Goal: Information Seeking & Learning: Learn about a topic

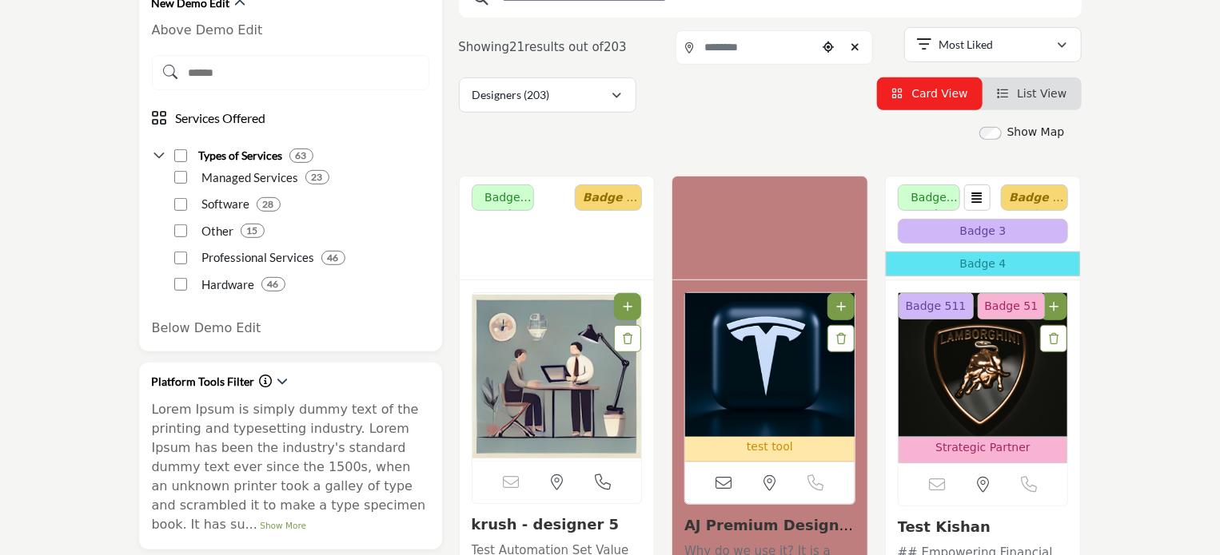
scroll to position [400, 0]
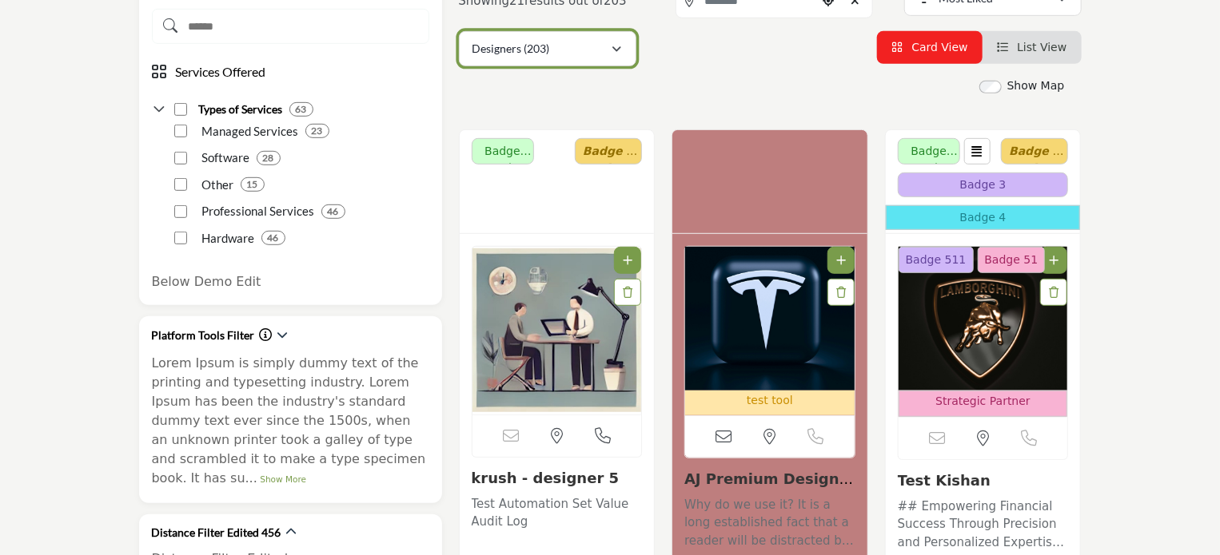
click at [615, 48] on icon "button" at bounding box center [617, 49] width 10 height 11
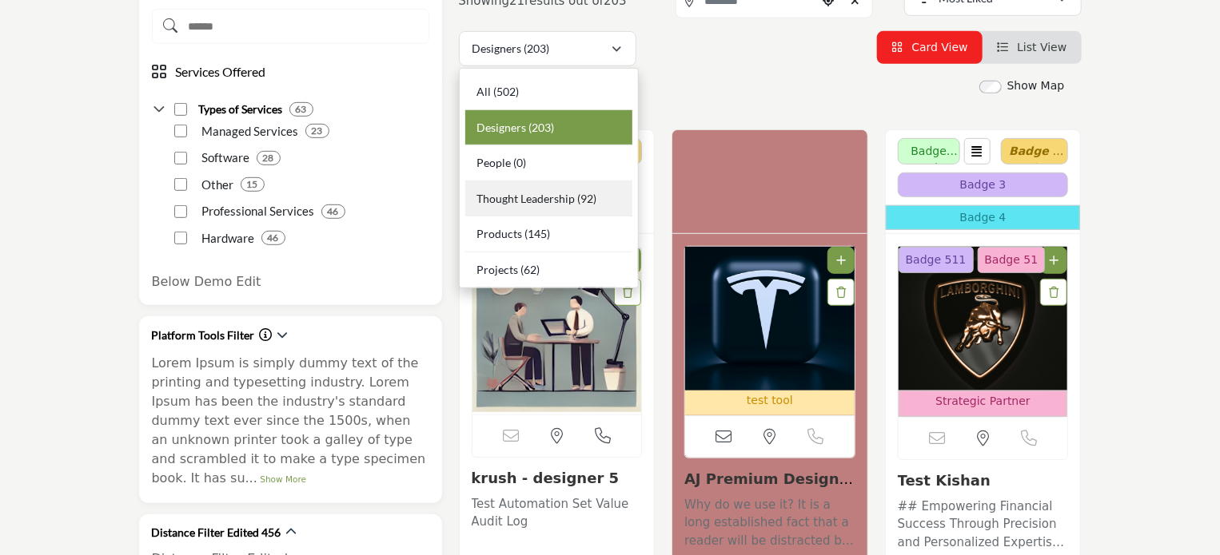
click at [555, 198] on span "Thought Leadership" at bounding box center [525, 199] width 98 height 14
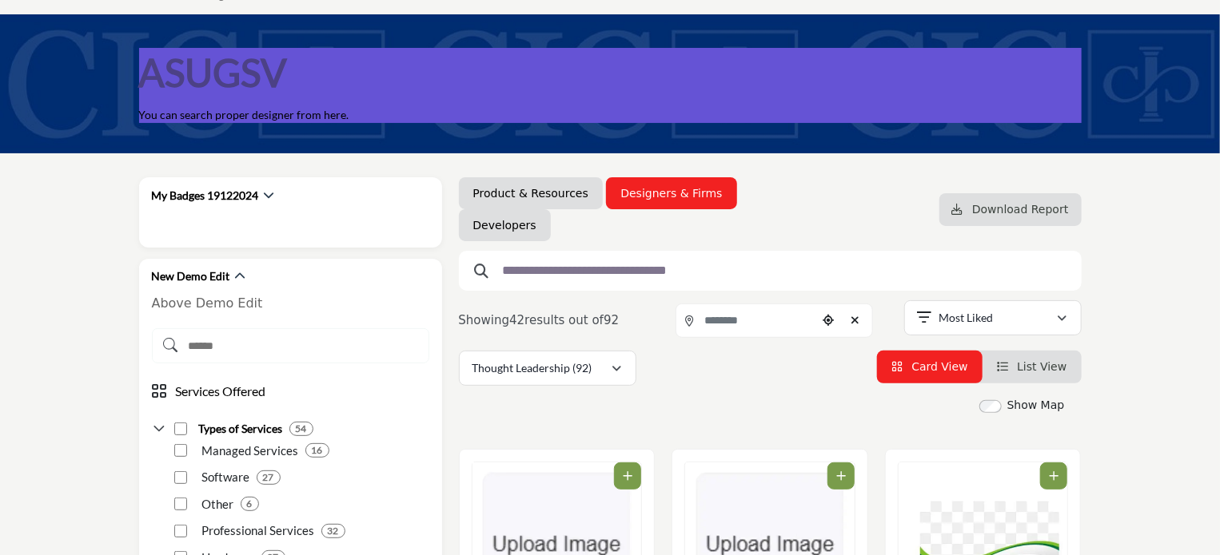
scroll to position [80, 0]
click at [611, 277] on input "text" at bounding box center [764, 271] width 539 height 21
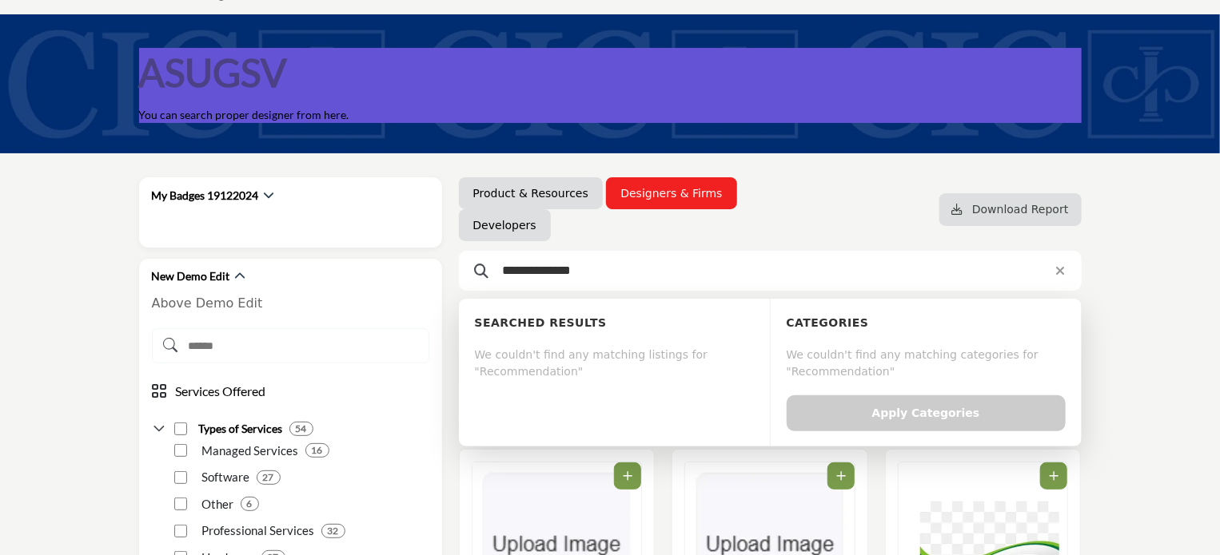
type input "**********"
click at [557, 357] on div "We couldn't find any matching listings for "Recommendation"" at bounding box center [614, 364] width 279 height 40
click at [623, 274] on input "**********" at bounding box center [764, 271] width 539 height 21
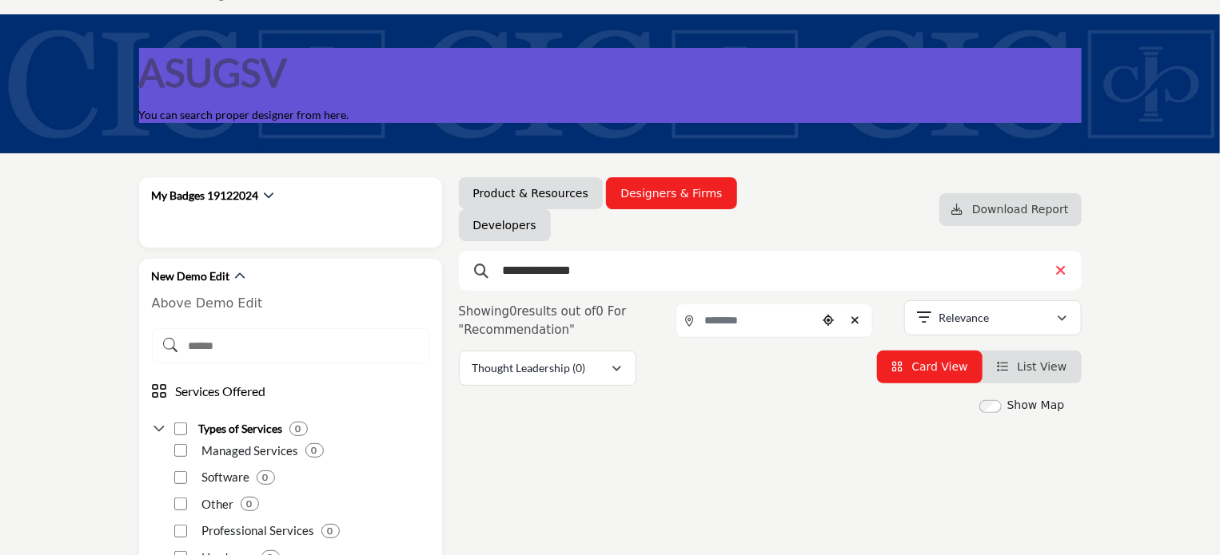
click at [1055, 271] on icon at bounding box center [1060, 271] width 10 height 14
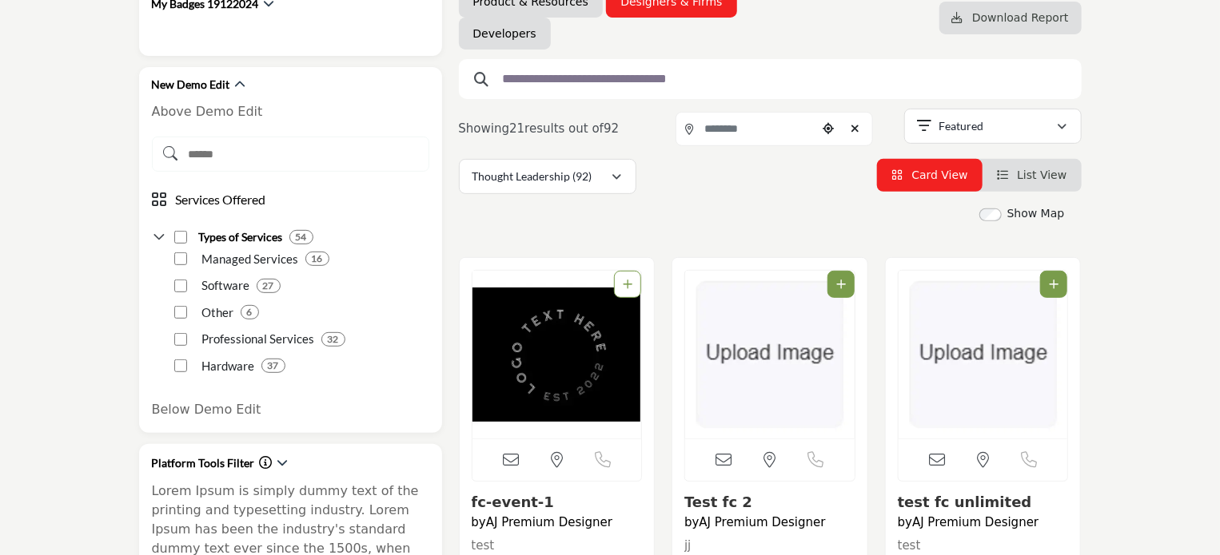
scroll to position [240, 0]
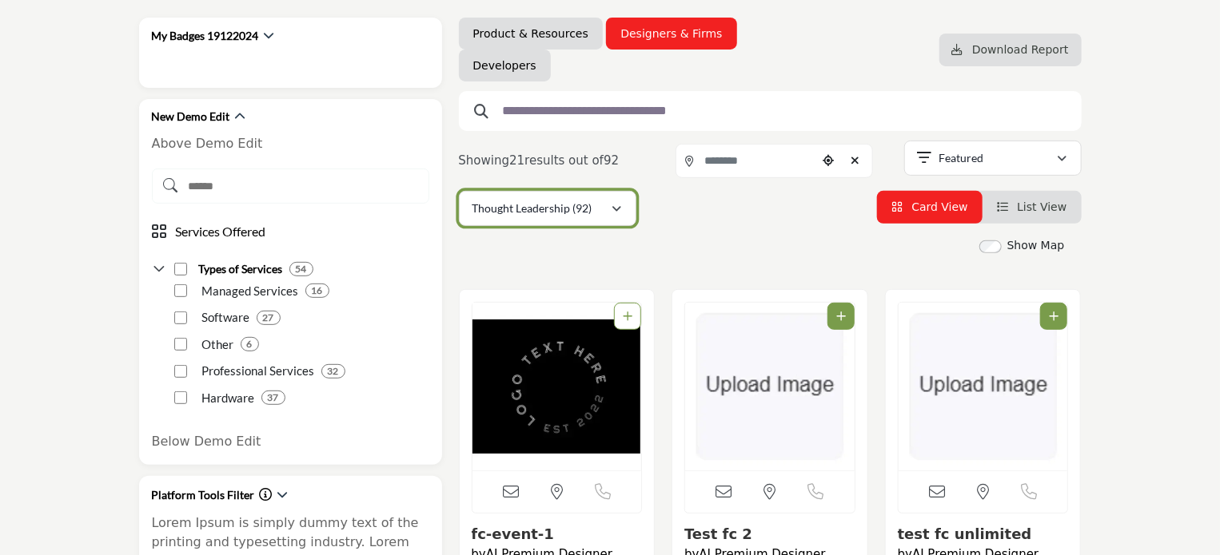
click at [611, 209] on div "Thought Leadership (92)" at bounding box center [541, 208] width 139 height 19
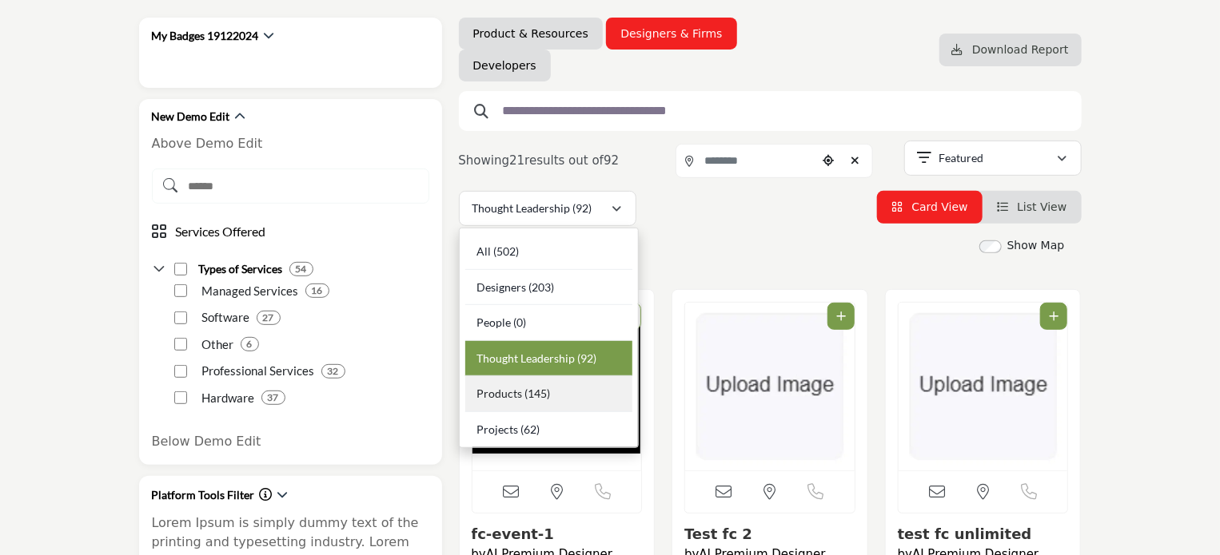
click at [524, 396] on b "(145)" at bounding box center [537, 394] width 26 height 14
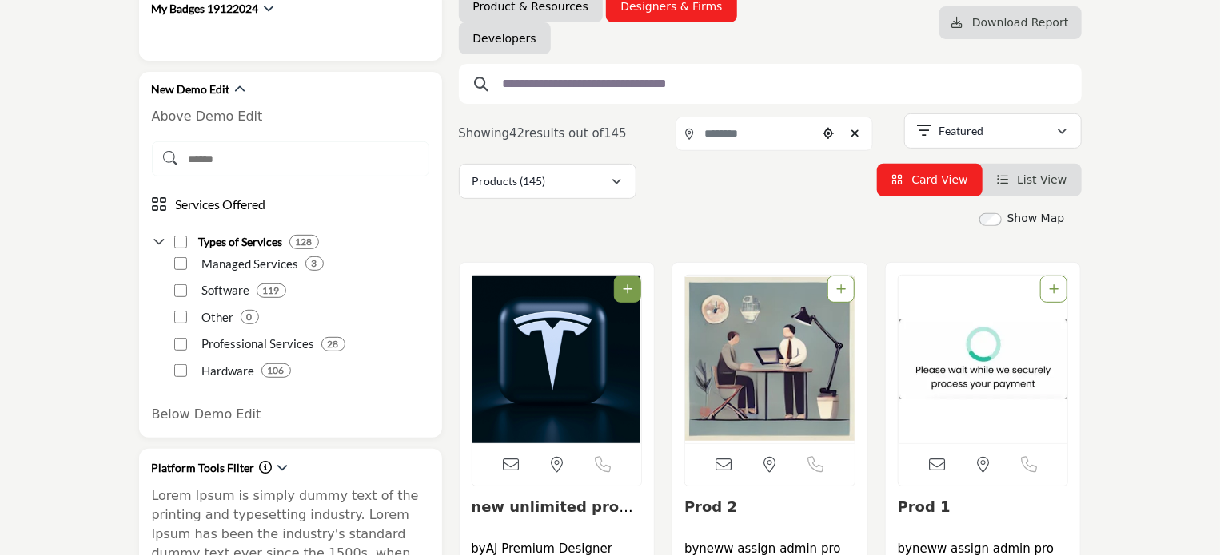
scroll to position [240, 0]
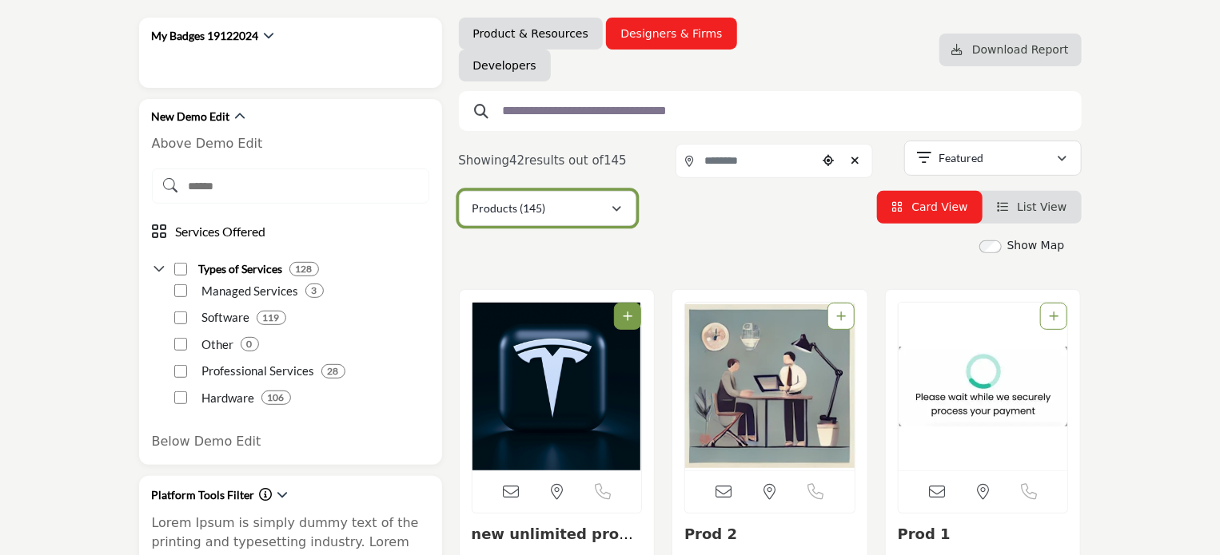
click at [617, 208] on icon "button" at bounding box center [617, 209] width 10 height 11
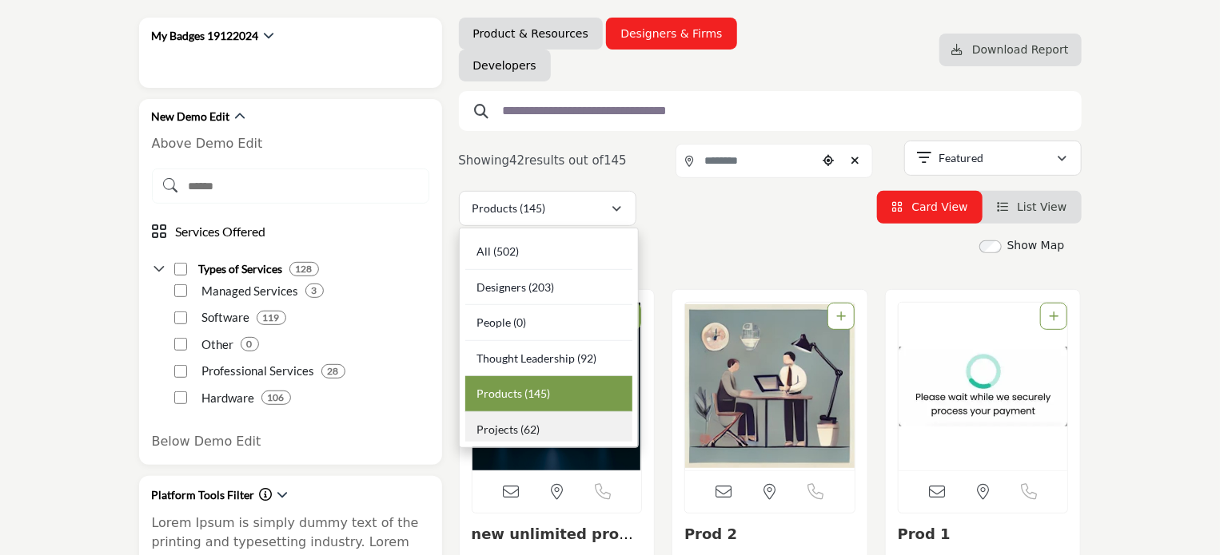
click at [534, 432] on b "(62)" at bounding box center [529, 430] width 19 height 14
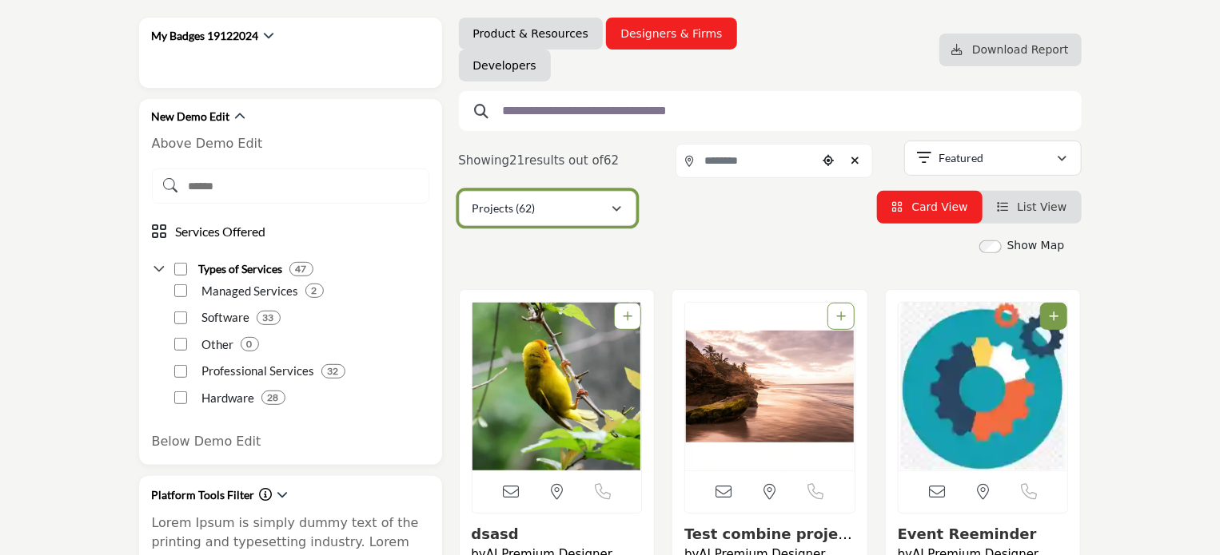
click at [615, 208] on icon "button" at bounding box center [617, 209] width 10 height 11
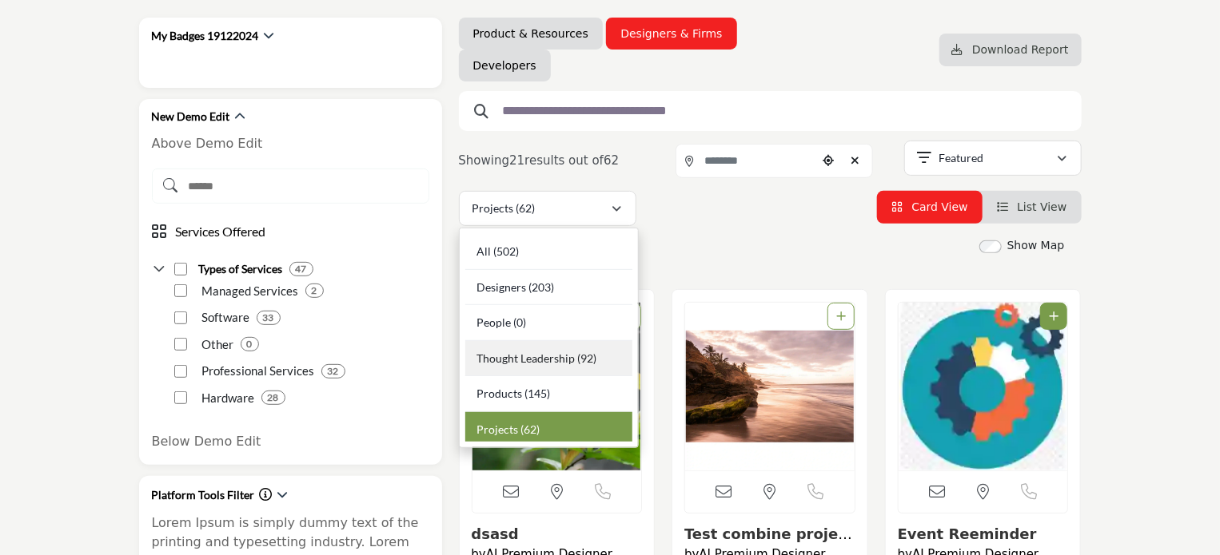
click at [536, 352] on span "Thought Leadership" at bounding box center [525, 359] width 98 height 14
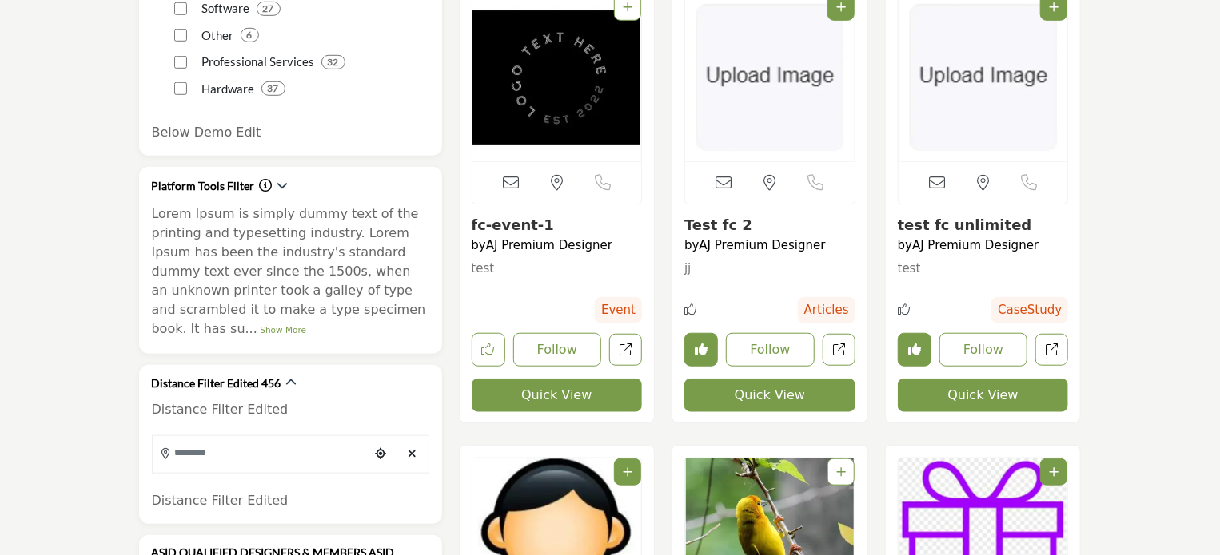
scroll to position [559, 0]
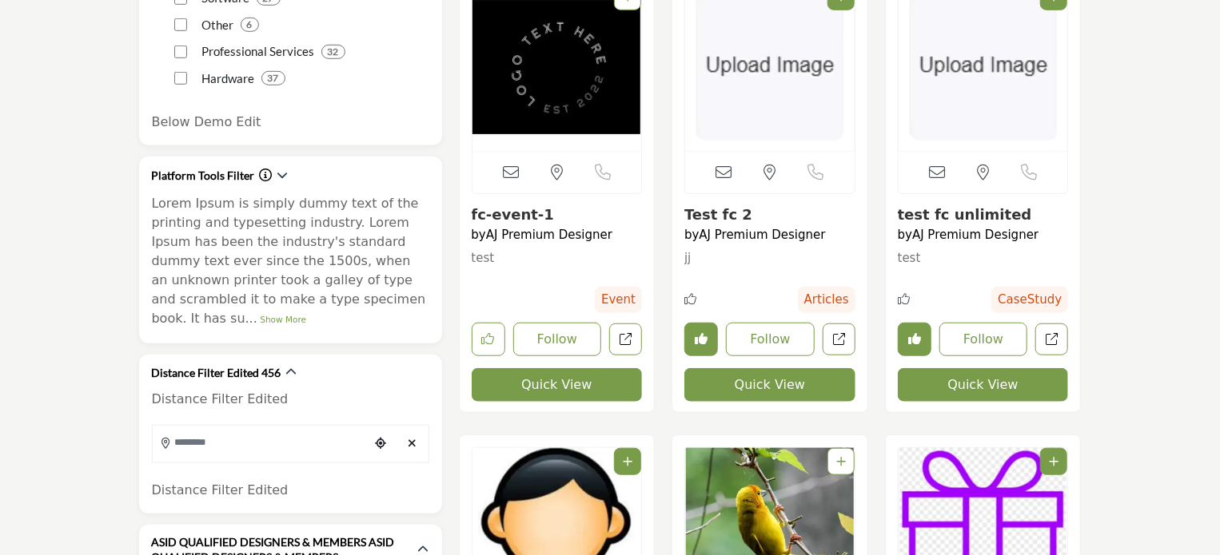
click at [562, 386] on button "Quick View" at bounding box center [557, 385] width 171 height 34
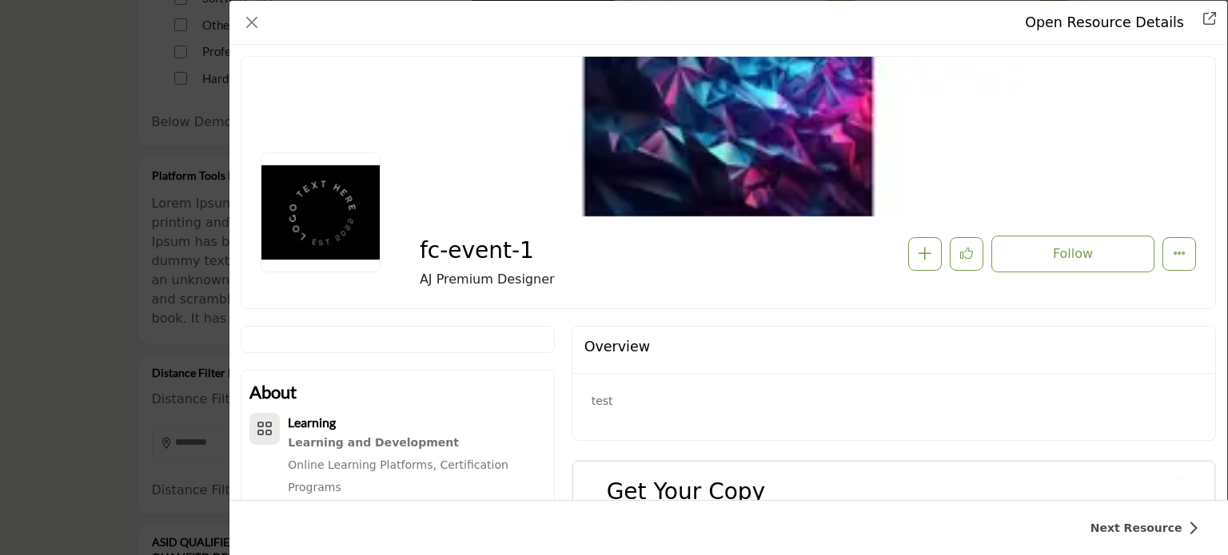
click at [202, 338] on div "Open Resource Details fc-event-1 Follow Recommend ," at bounding box center [614, 277] width 1228 height 555
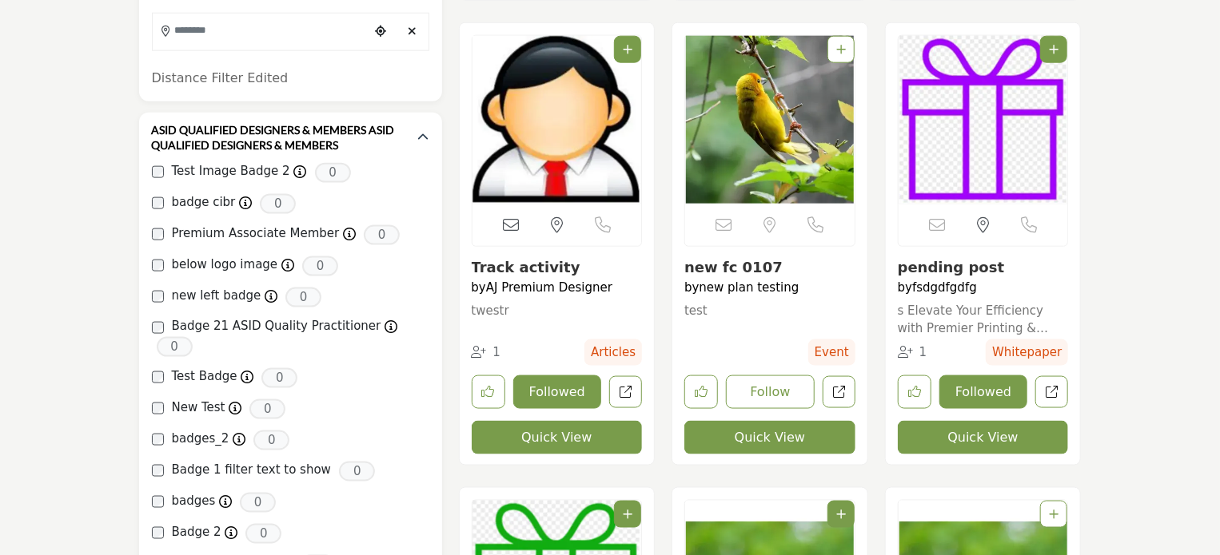
scroll to position [1191, 0]
